Goal: Find specific page/section: Find specific page/section

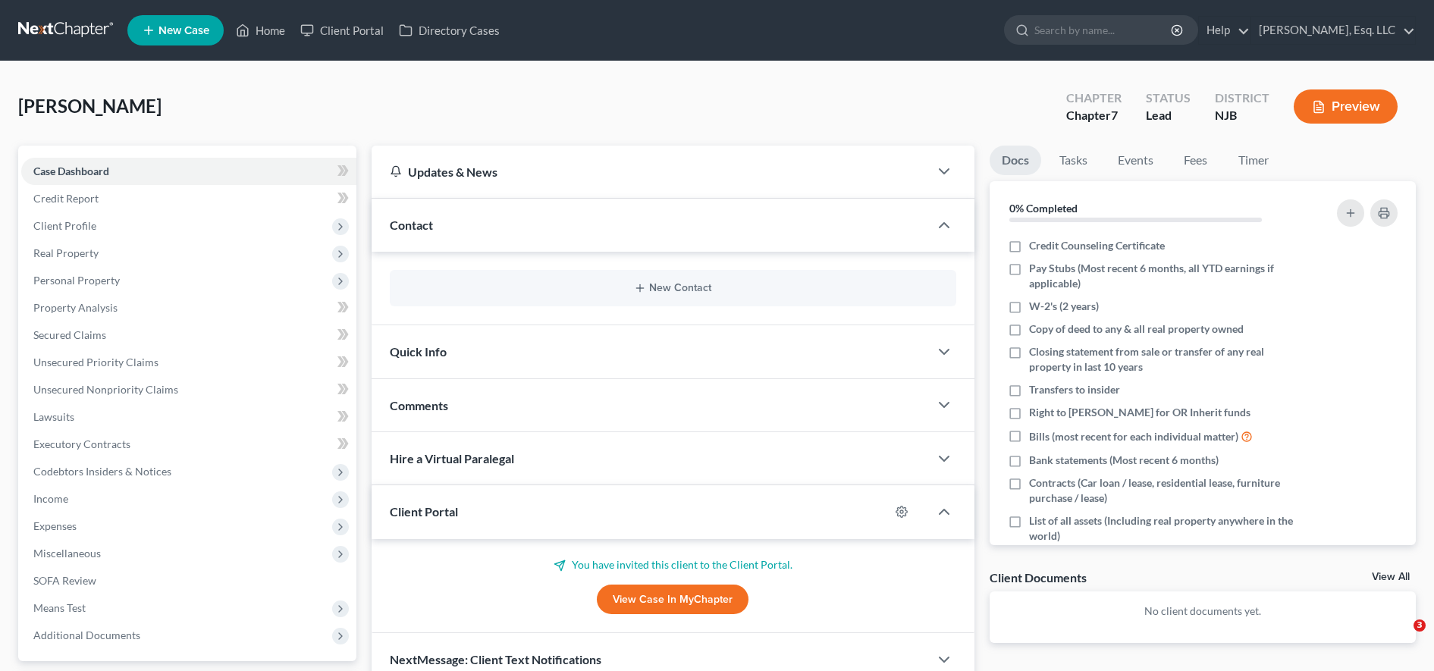
click at [355, 32] on link "Client Portal" at bounding box center [342, 30] width 99 height 27
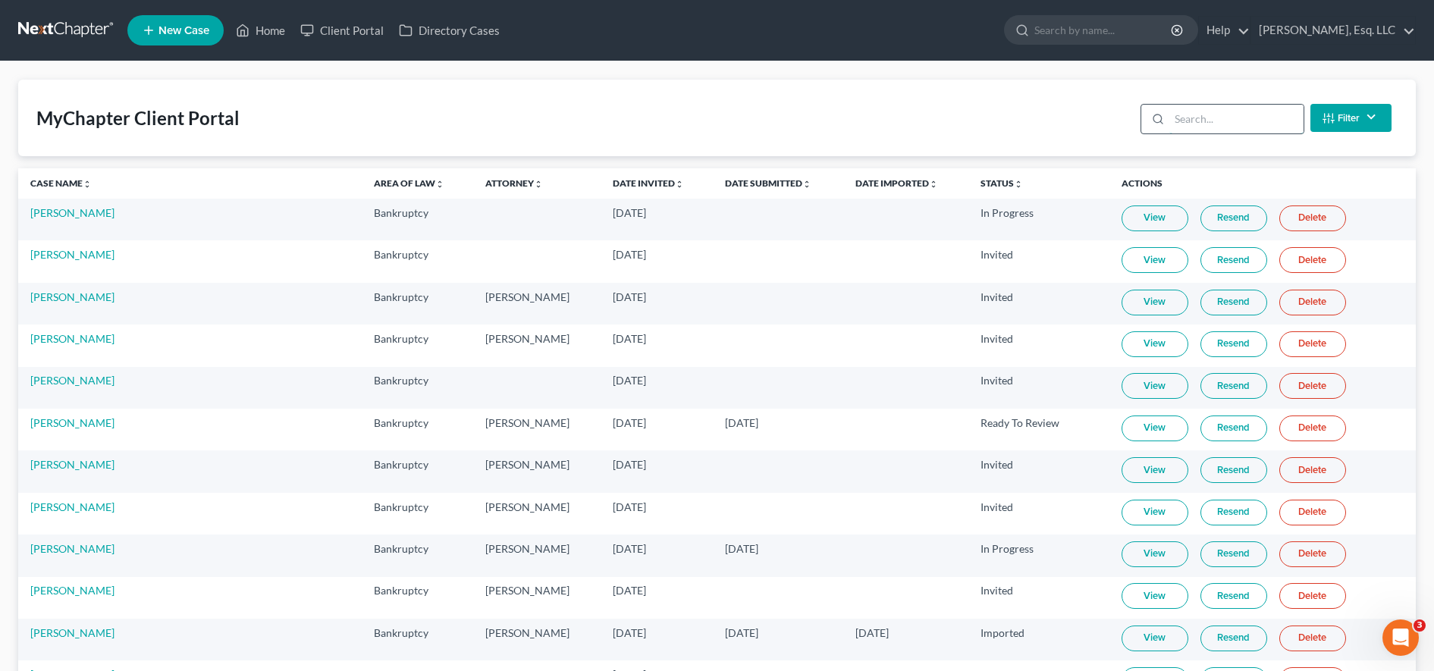
click at [1225, 111] on input "search" at bounding box center [1237, 119] width 134 height 29
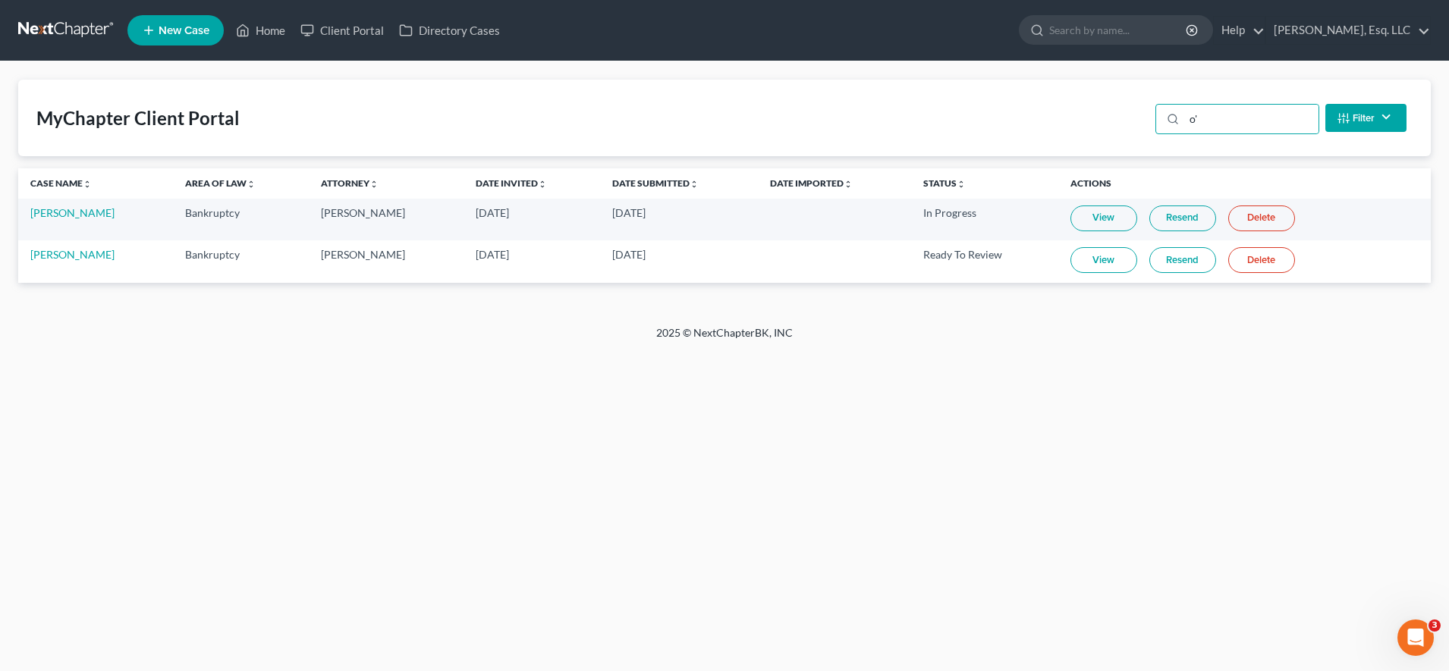
click at [1116, 251] on link "View" at bounding box center [1103, 260] width 67 height 26
click at [1228, 110] on input "o'" at bounding box center [1251, 119] width 134 height 29
type input "o"
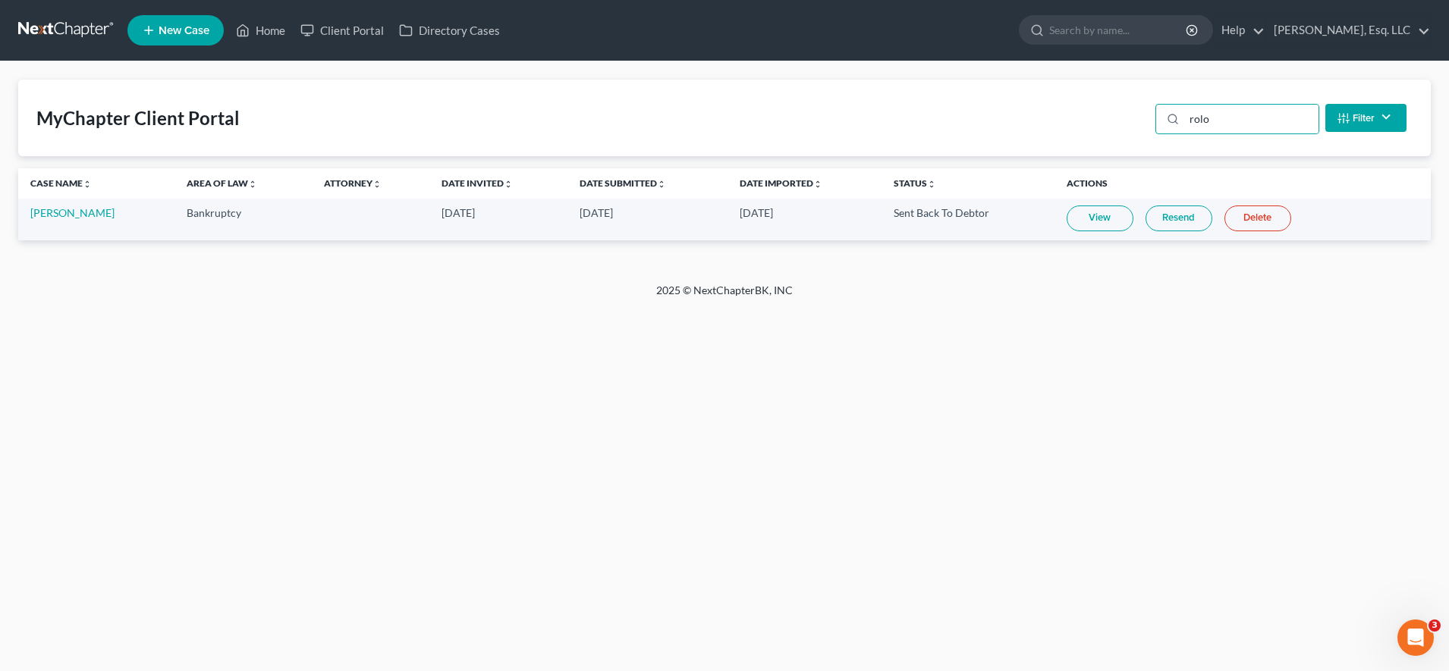
click at [1091, 228] on link "View" at bounding box center [1099, 219] width 67 height 26
click at [1242, 110] on input "rolo" at bounding box center [1251, 119] width 134 height 29
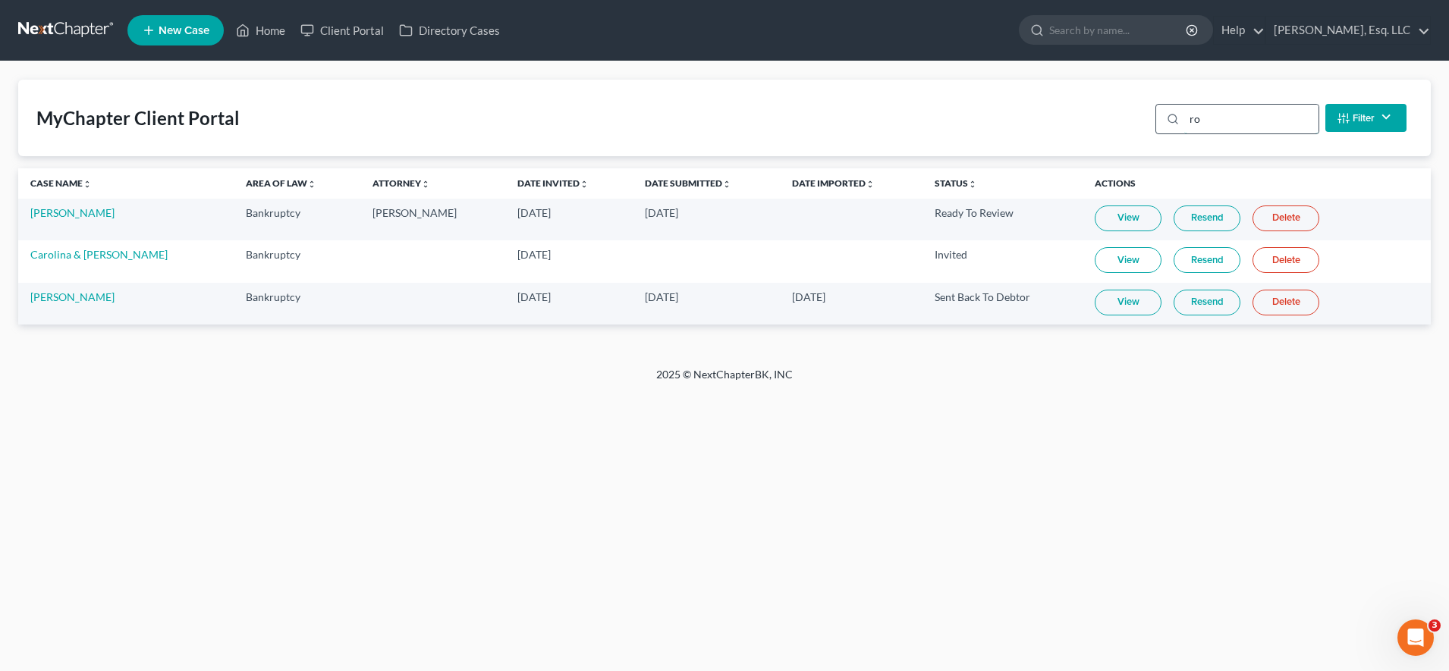
type input "r"
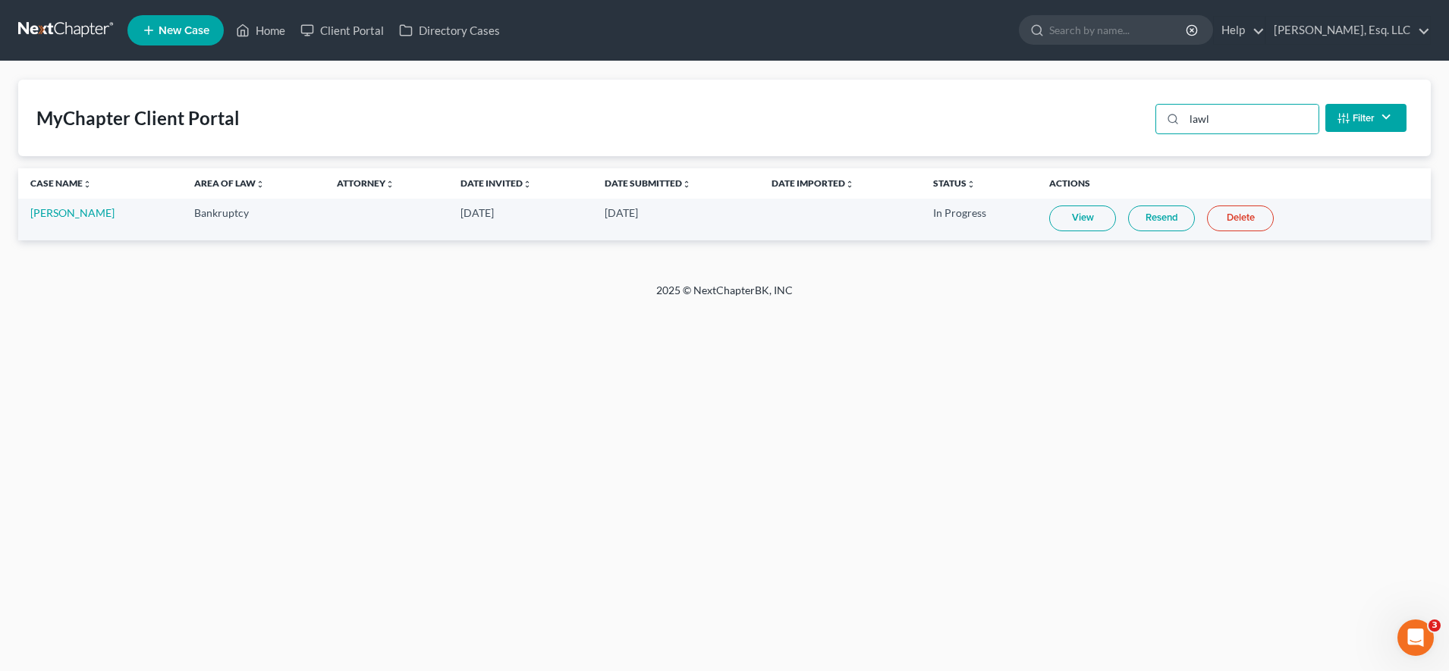
click at [1141, 224] on link "Resend" at bounding box center [1161, 219] width 67 height 26
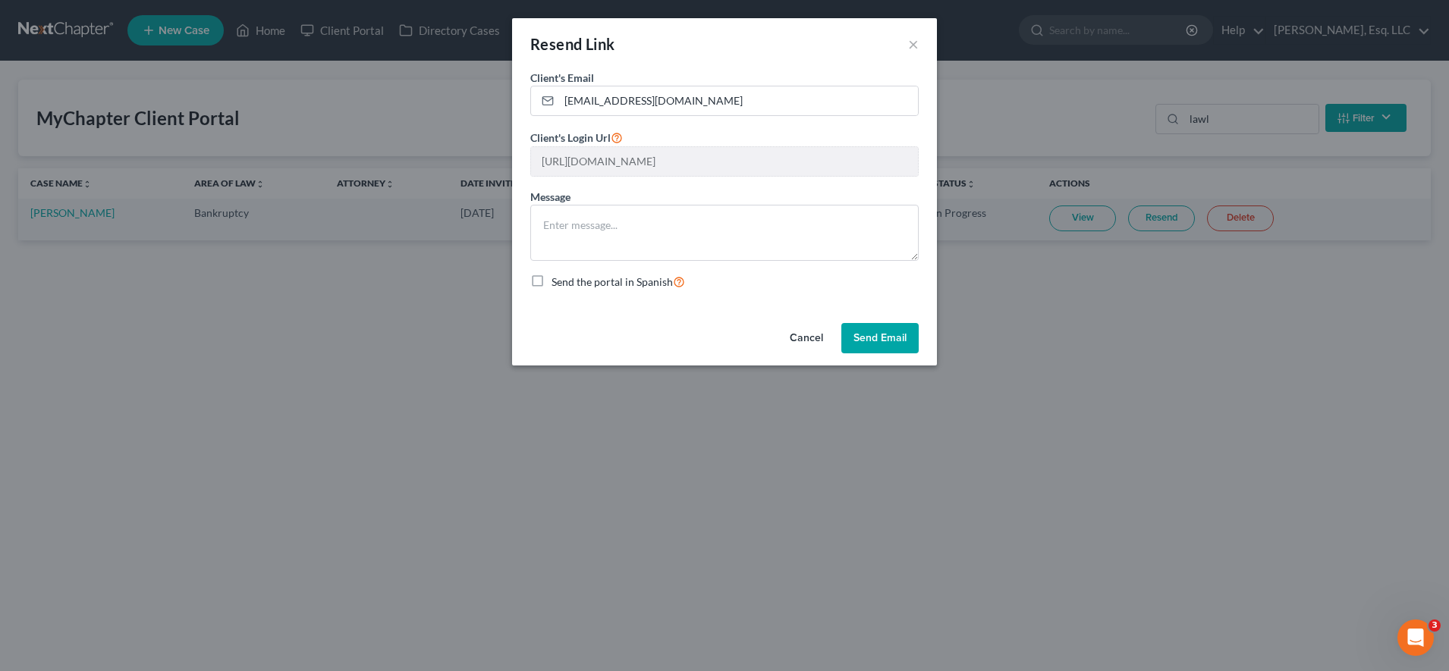
click at [887, 344] on button "Send Email" at bounding box center [879, 338] width 77 height 30
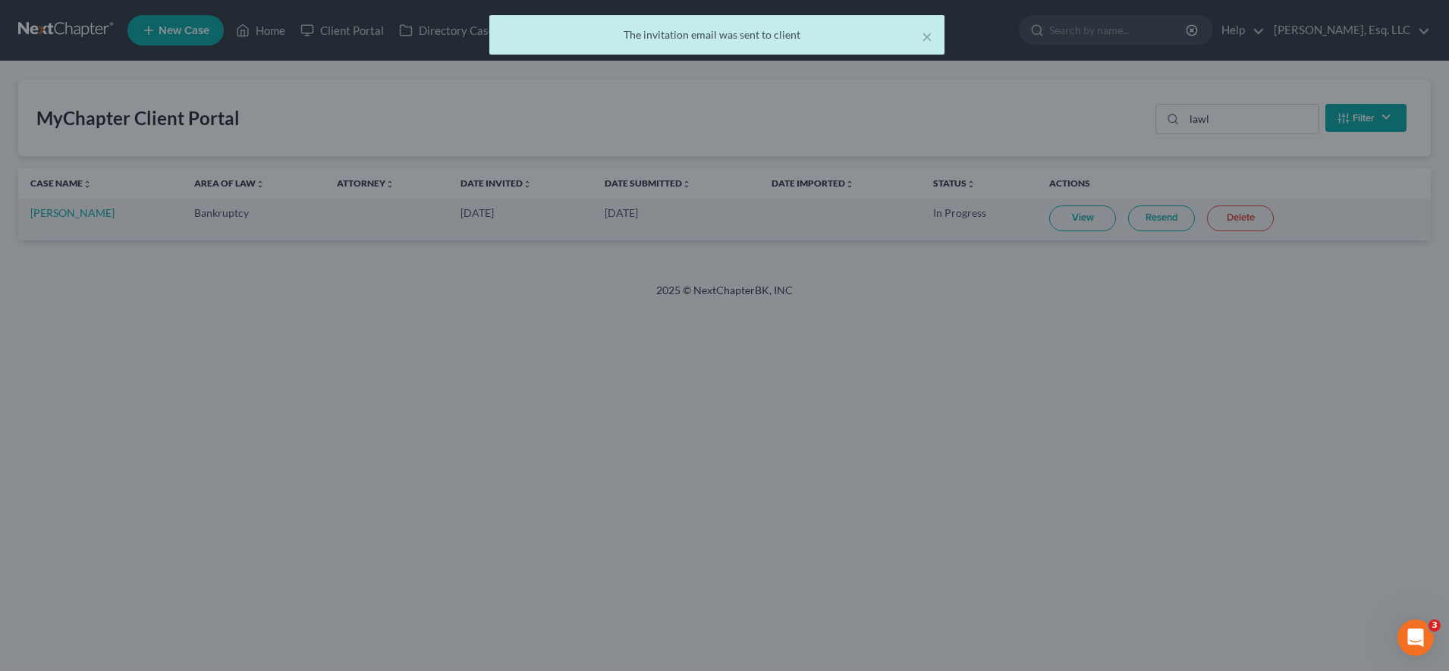
click at [1167, 218] on link "Resend" at bounding box center [1161, 219] width 67 height 26
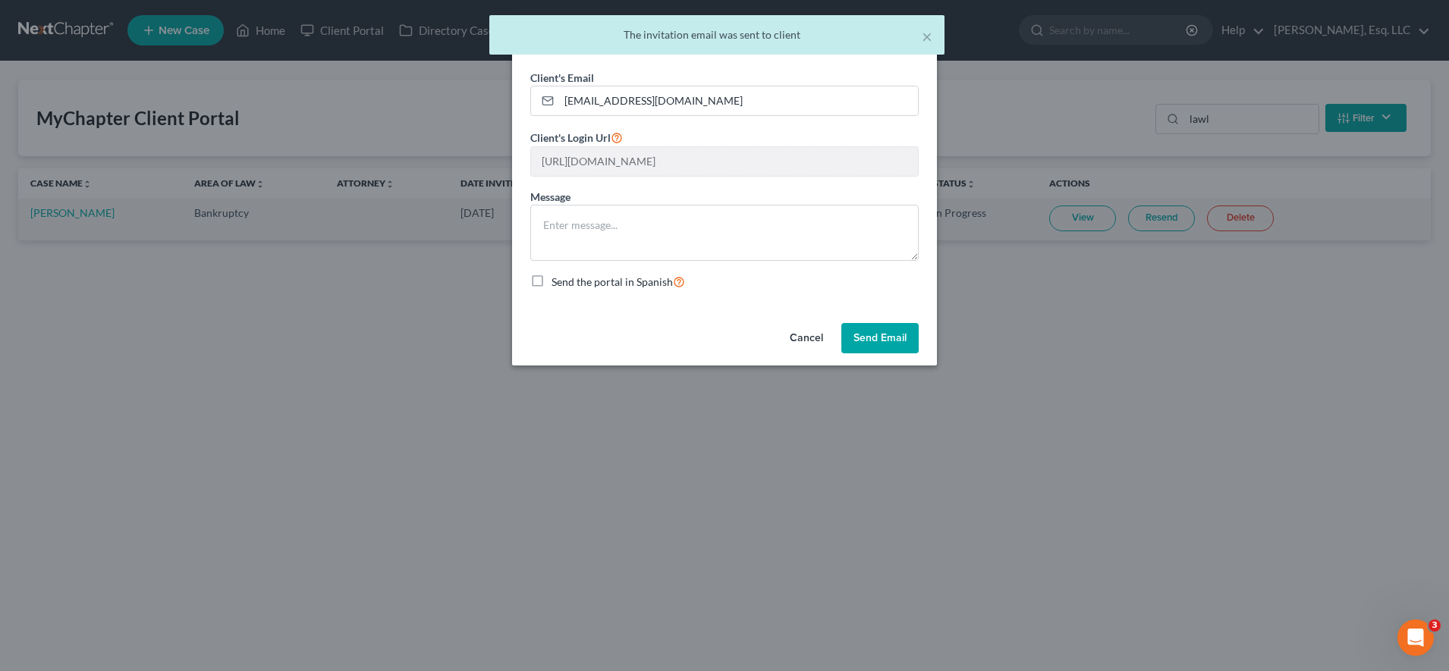
click at [899, 328] on button "Send Email" at bounding box center [879, 338] width 77 height 30
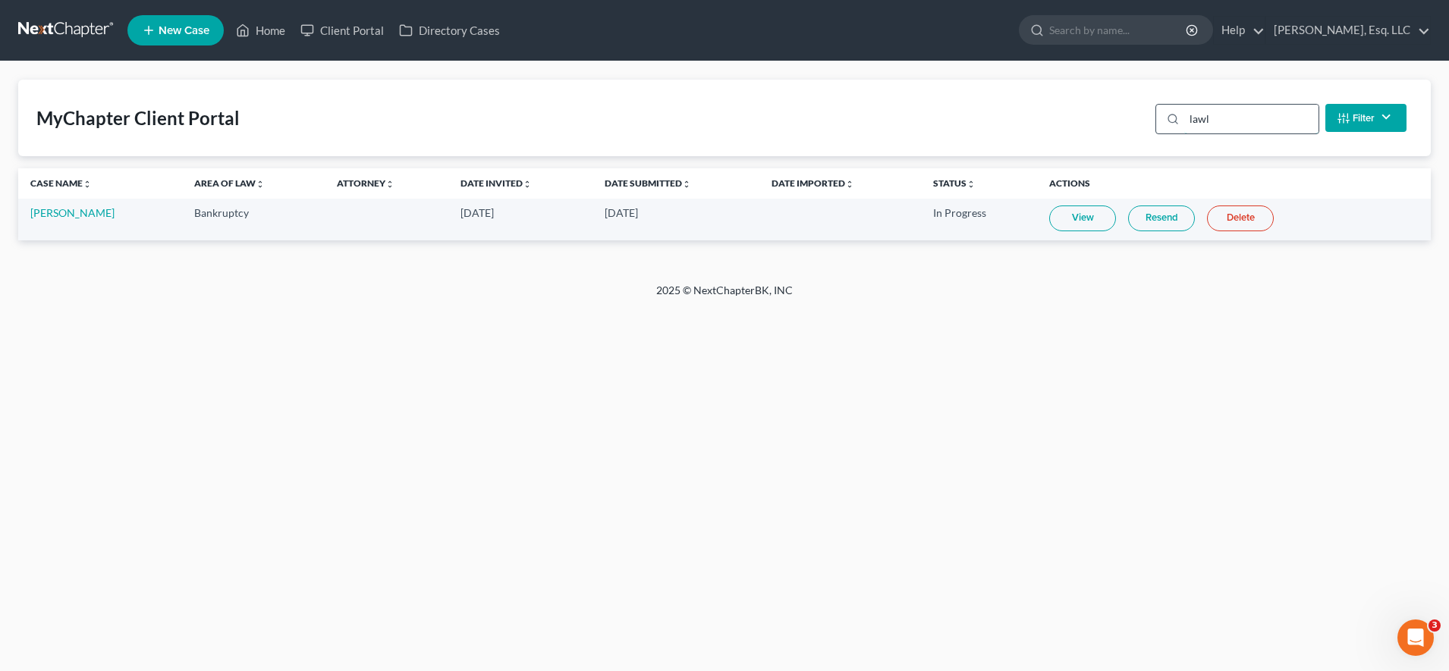
click at [1272, 116] on input "lawl" at bounding box center [1251, 119] width 134 height 29
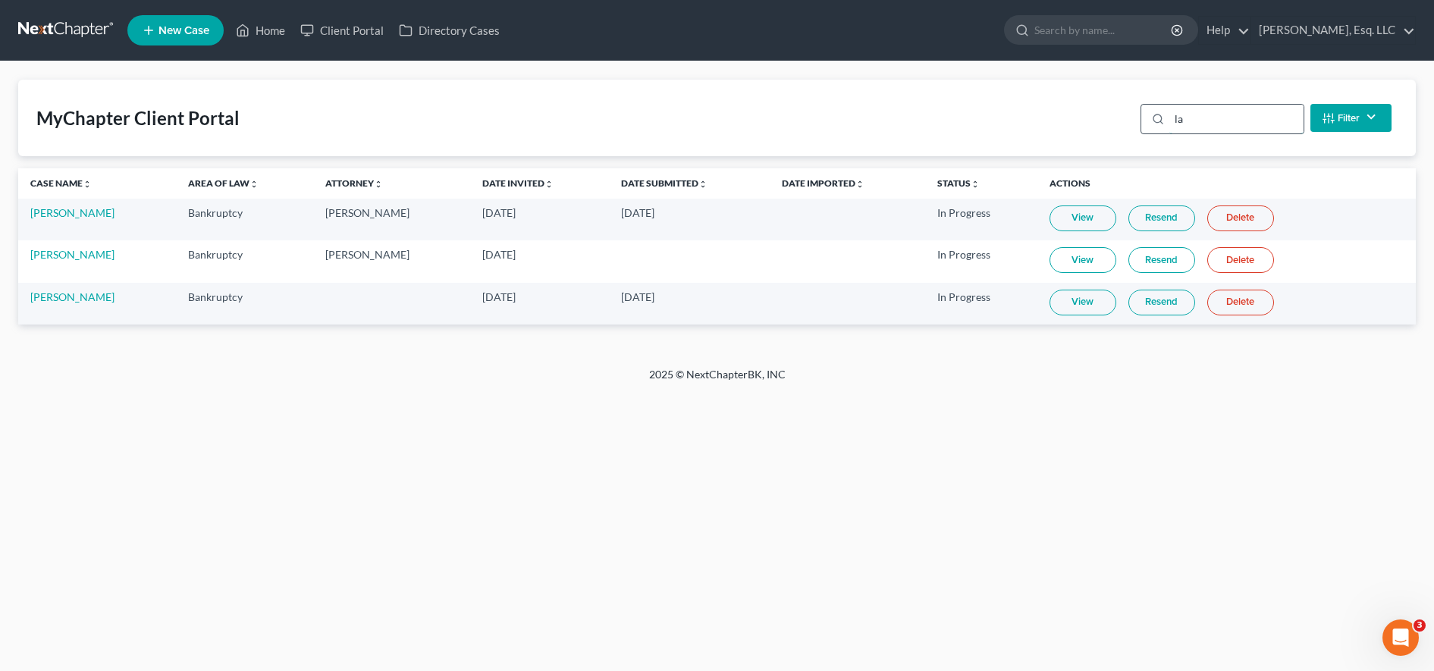
type input "l"
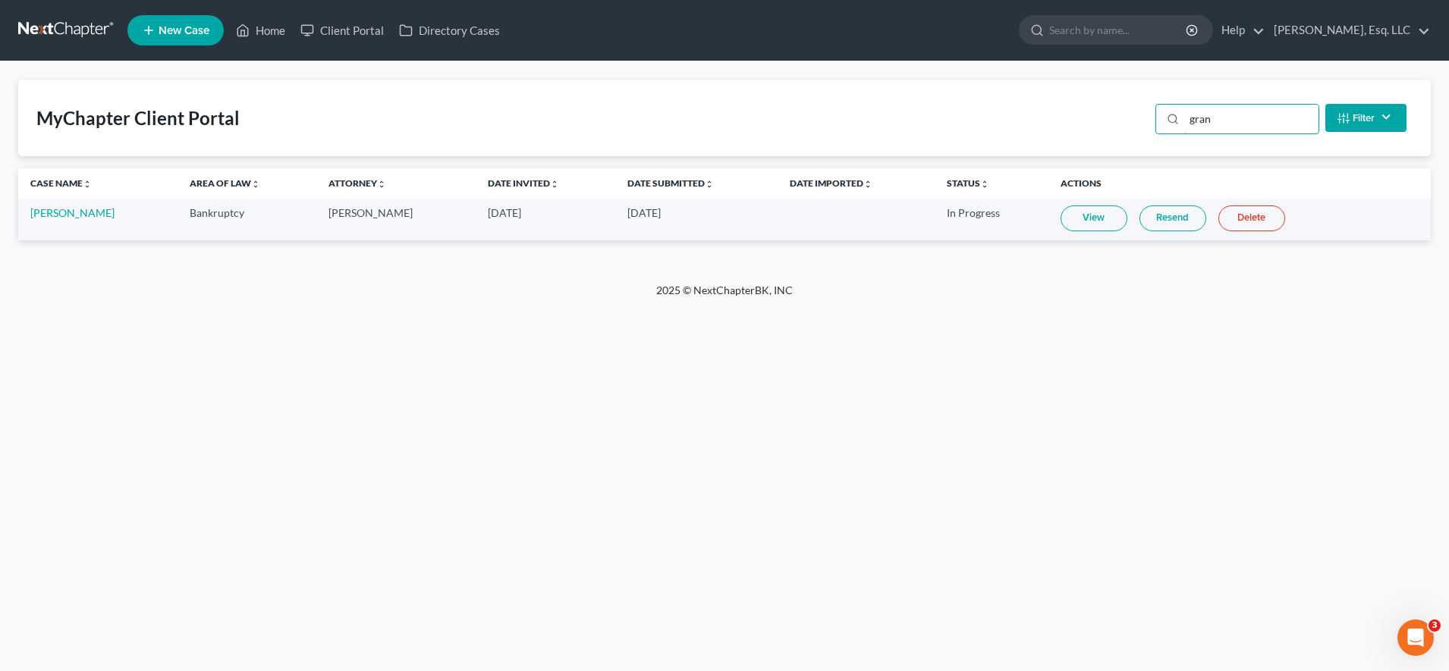
type input "gran"
click at [74, 191] on th "Case Name unfold_more expand_more expand_less" at bounding box center [97, 183] width 159 height 30
click at [82, 218] on link "[PERSON_NAME]" at bounding box center [72, 212] width 84 height 13
select select "3"
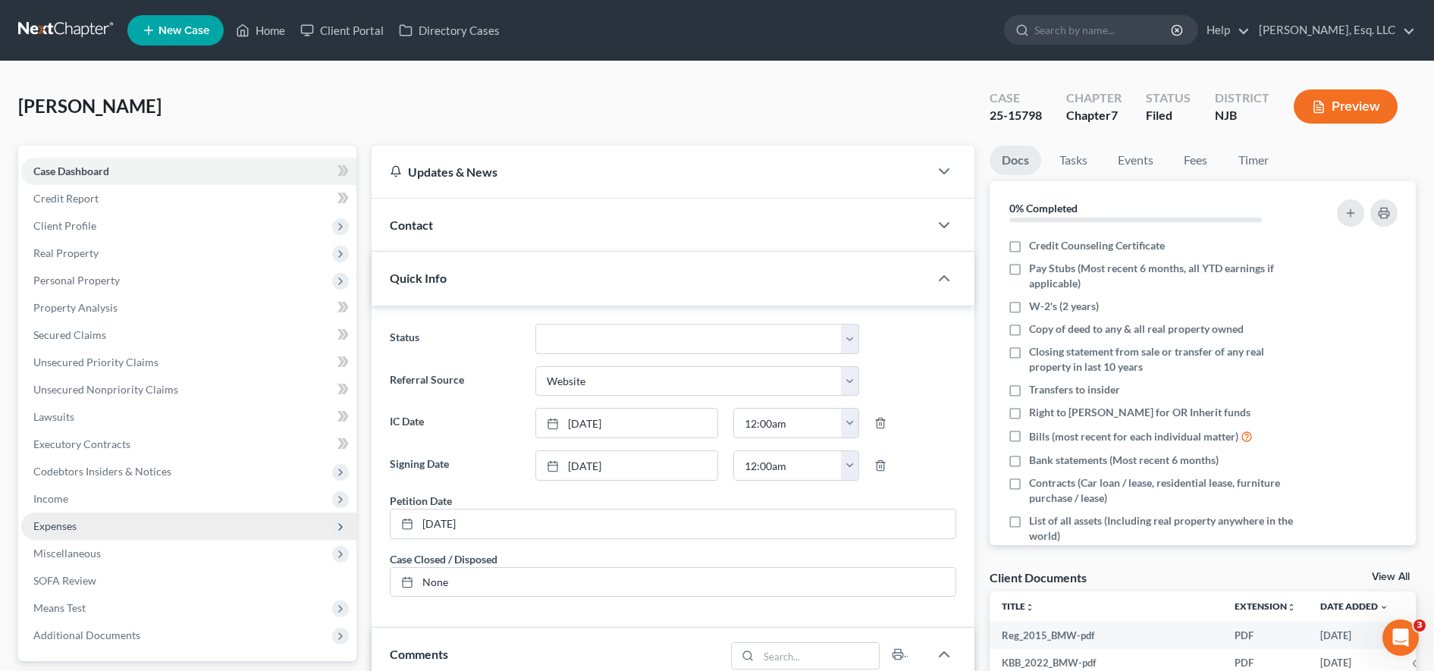
scroll to position [472, 0]
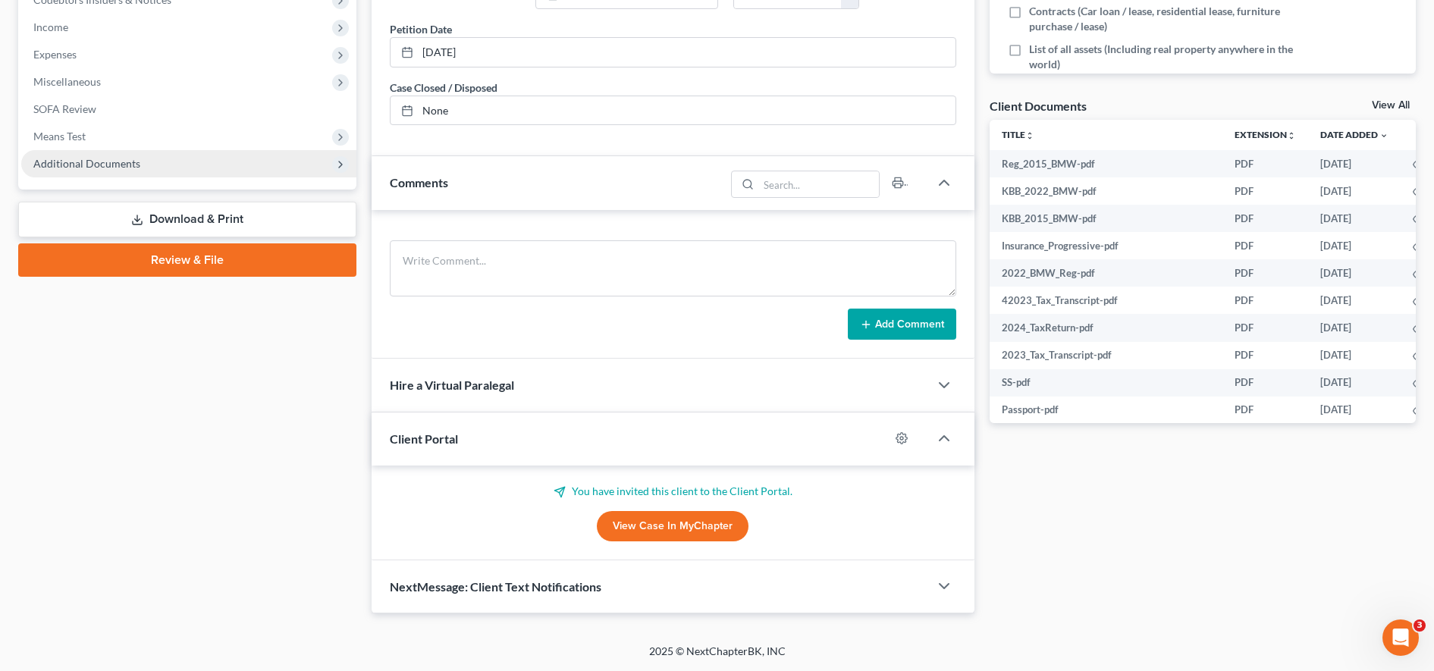
click at [168, 174] on span "Additional Documents" at bounding box center [188, 163] width 335 height 27
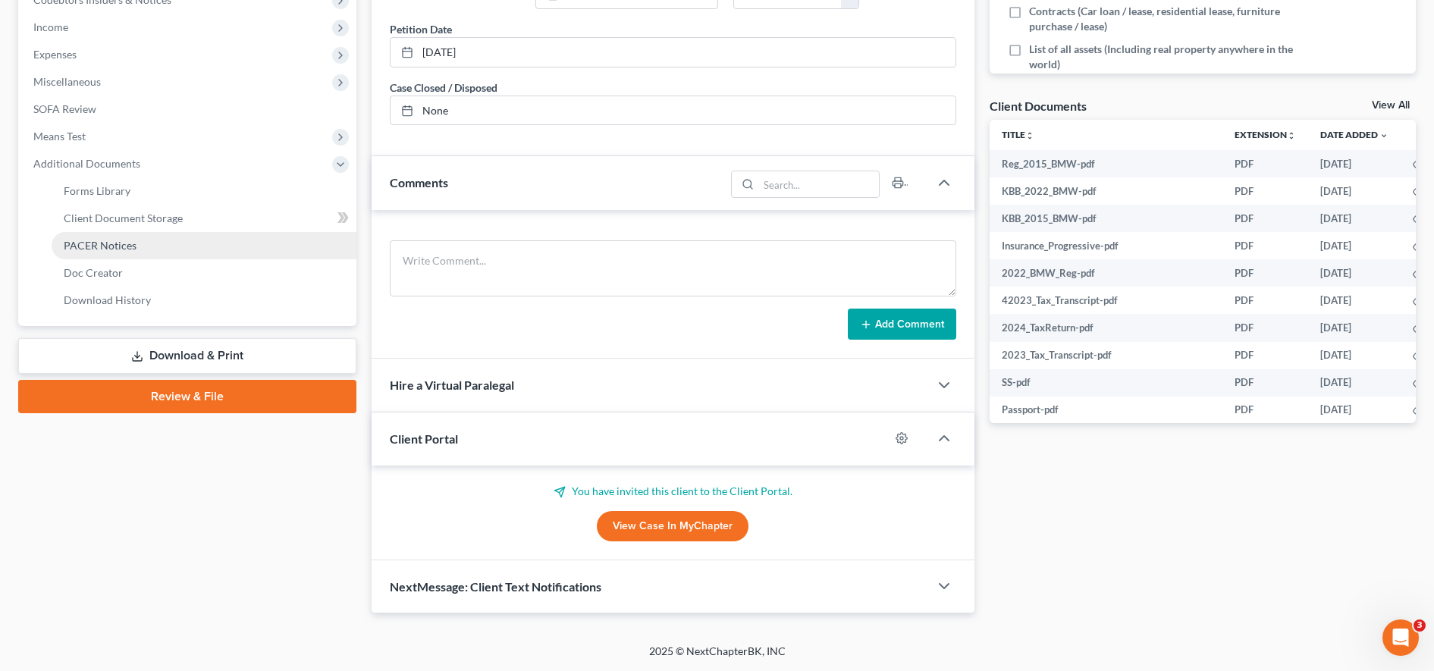
click at [140, 239] on link "PACER Notices" at bounding box center [204, 245] width 305 height 27
